Goal: Understand process/instructions

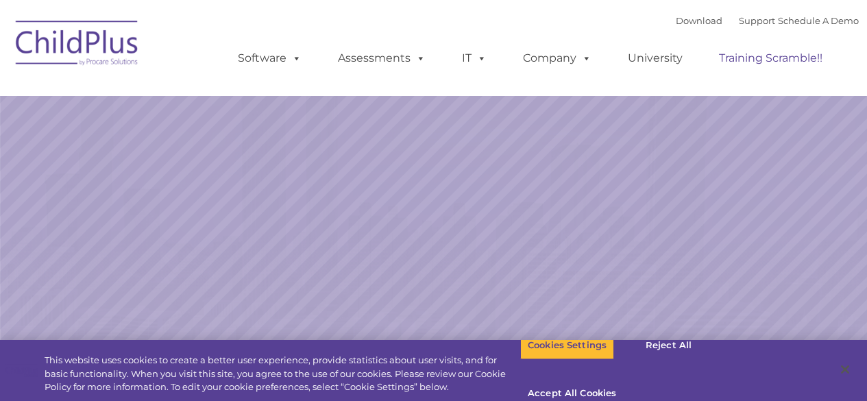
select select "MEDIUM"
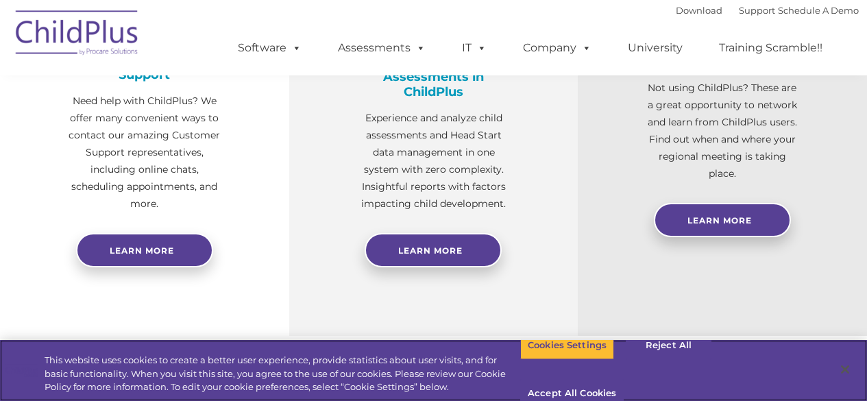
scroll to position [610, 0]
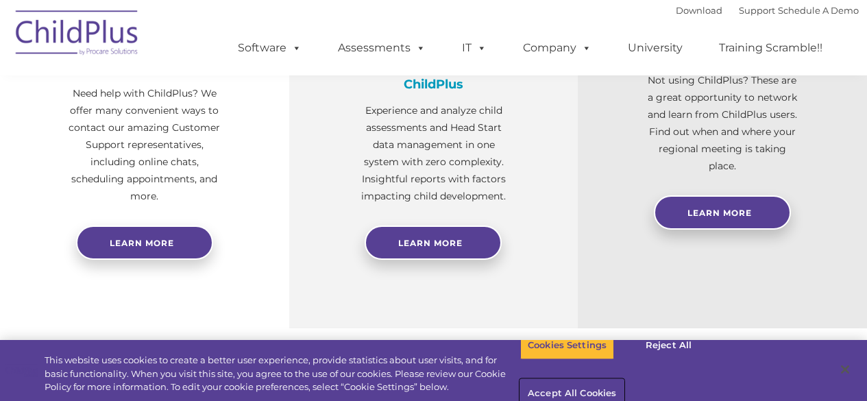
click at [623, 380] on button "Accept All Cookies" at bounding box center [571, 394] width 103 height 29
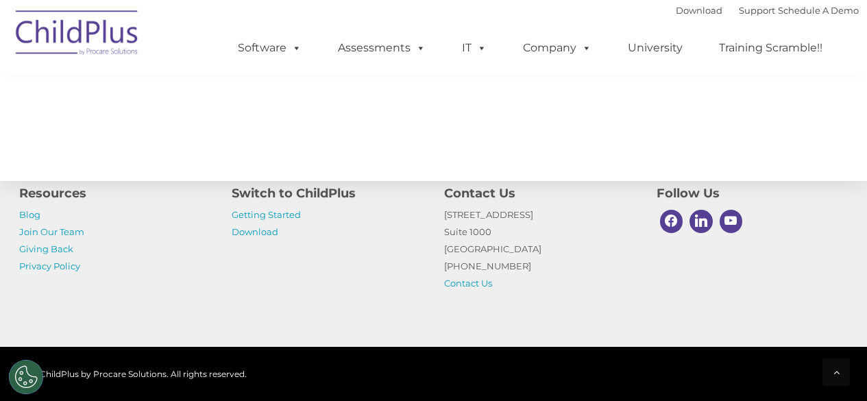
scroll to position [1649, 0]
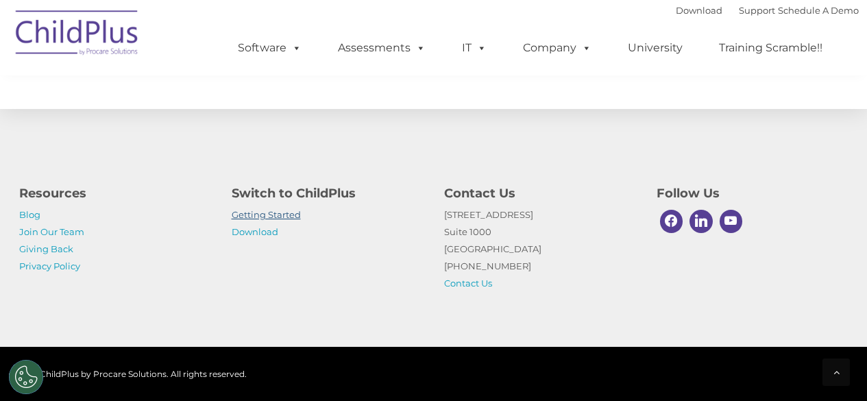
click at [260, 216] on link "Getting Started" at bounding box center [266, 214] width 69 height 11
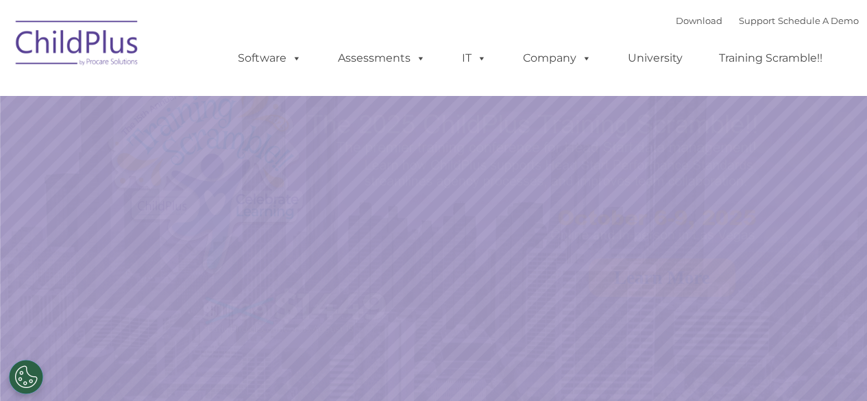
select select "MEDIUM"
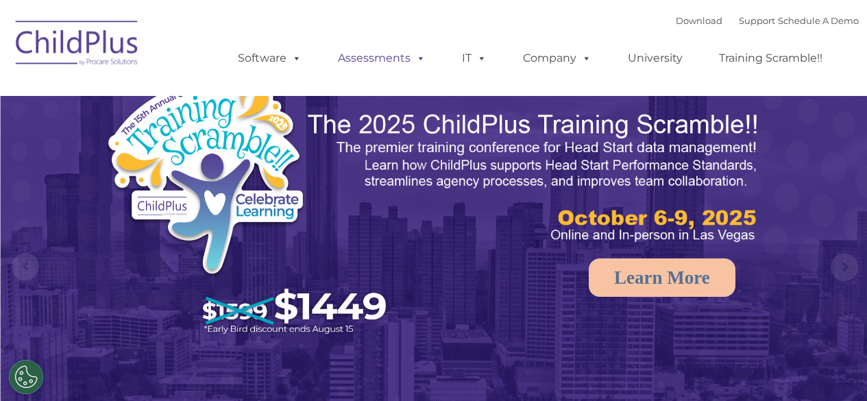
click at [380, 57] on link "Assessments" at bounding box center [381, 58] width 115 height 27
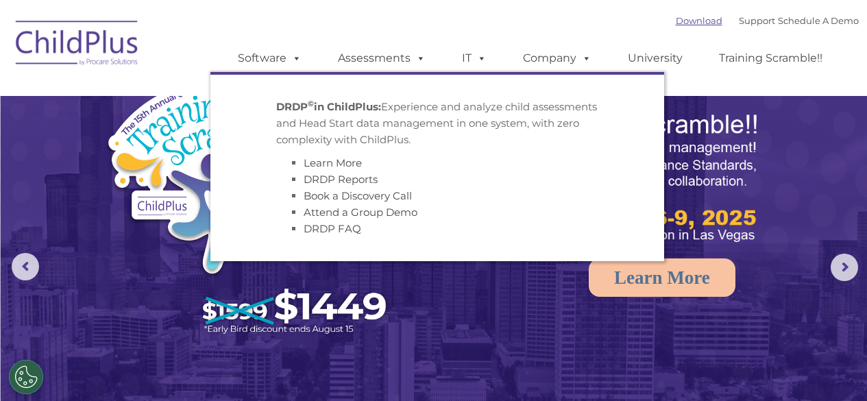
click at [688, 23] on link "Download" at bounding box center [698, 20] width 47 height 11
